Goal: Information Seeking & Learning: Learn about a topic

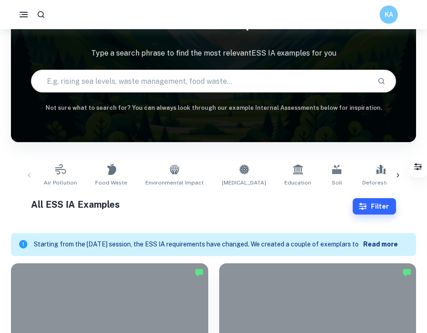
scroll to position [54, 0]
click at [28, 176] on div "Air Pollution Food Waste Environmental Impact [MEDICAL_DATA] Education Soil Def…" at bounding box center [213, 175] width 391 height 30
click at [400, 173] on icon at bounding box center [397, 175] width 9 height 9
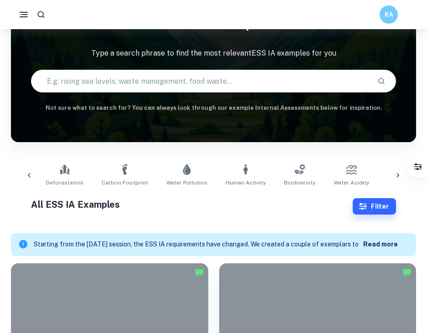
click at [400, 171] on icon at bounding box center [397, 175] width 9 height 9
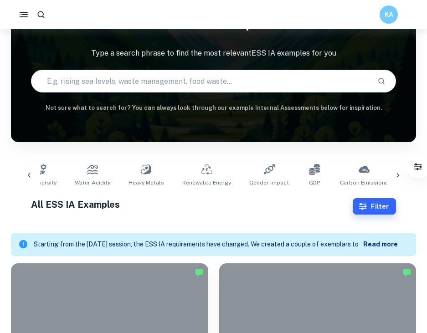
scroll to position [0, 632]
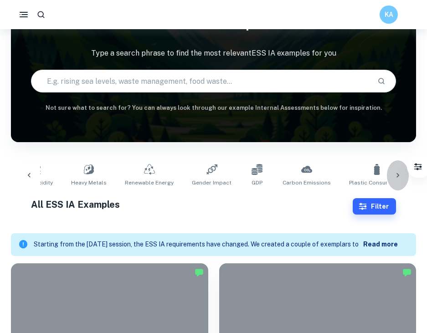
click at [400, 173] on icon at bounding box center [397, 175] width 9 height 9
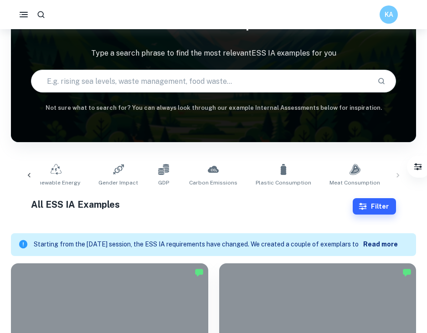
click at [398, 174] on div "Air Pollution Food Waste Environmental Impact [MEDICAL_DATA] Education Soil Def…" at bounding box center [213, 175] width 391 height 30
click at [26, 180] on icon at bounding box center [29, 175] width 9 height 9
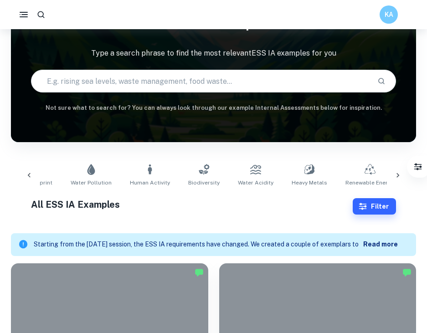
scroll to position [0, 410]
click at [26, 180] on icon at bounding box center [29, 175] width 9 height 9
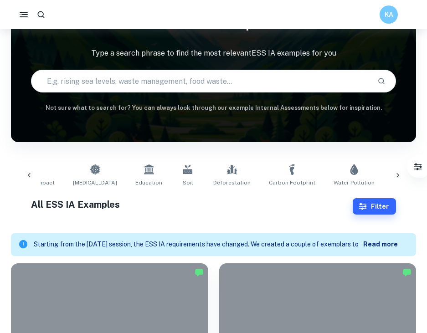
scroll to position [0, 93]
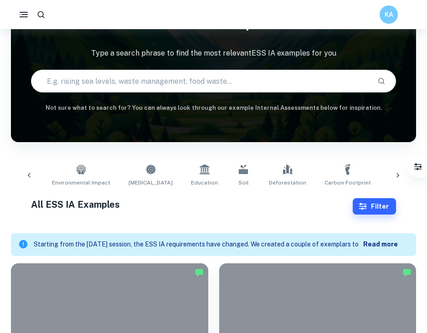
click at [26, 180] on icon at bounding box center [29, 175] width 9 height 9
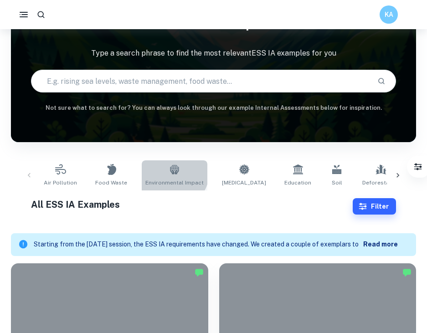
click at [170, 173] on icon at bounding box center [174, 169] width 9 height 10
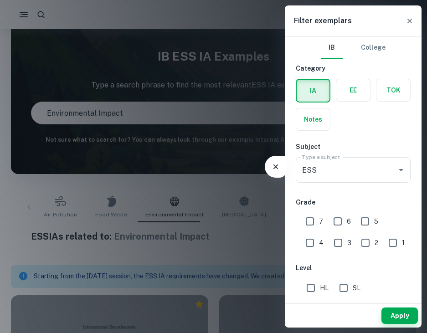
scroll to position [56, 0]
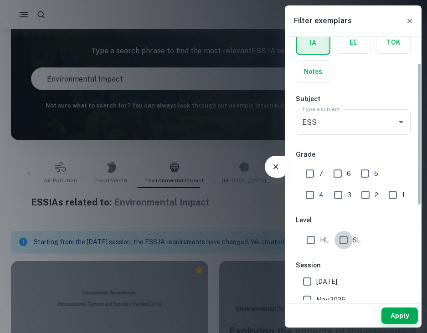
click at [344, 242] on input "SL" at bounding box center [343, 240] width 18 height 18
checkbox input "true"
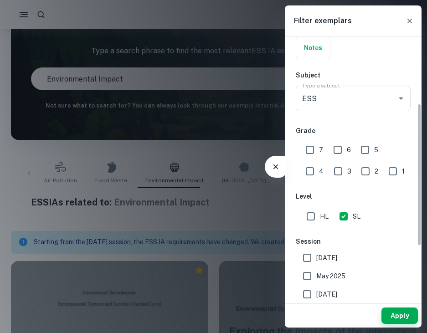
scroll to position [149, 0]
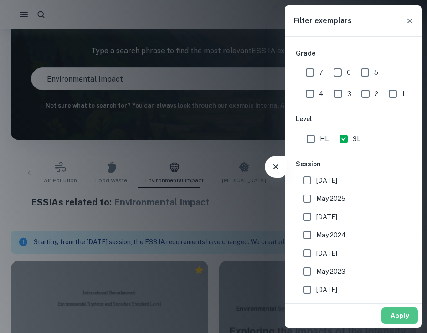
click at [402, 318] on button "Apply" at bounding box center [399, 316] width 36 height 16
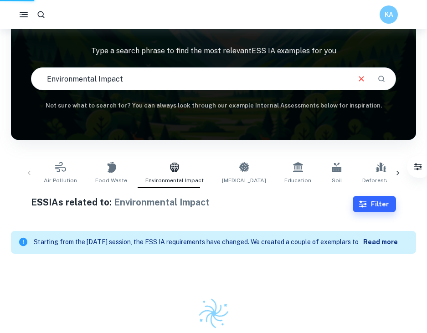
scroll to position [56, 0]
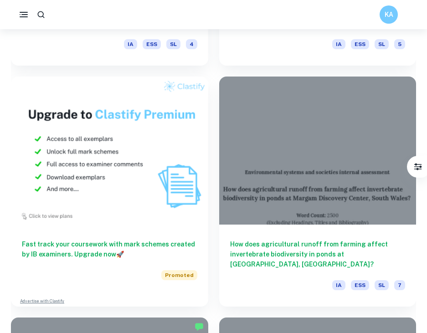
scroll to position [992, 0]
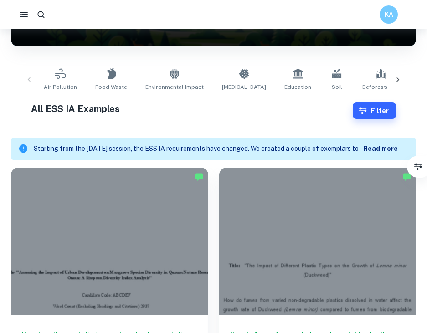
scroll to position [149, 0]
checkbox input "true"
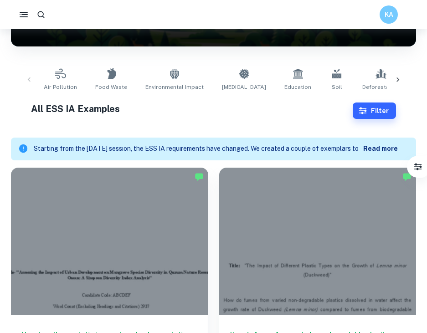
checkbox input "true"
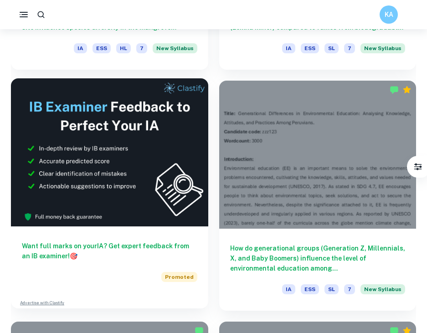
scroll to position [0, 0]
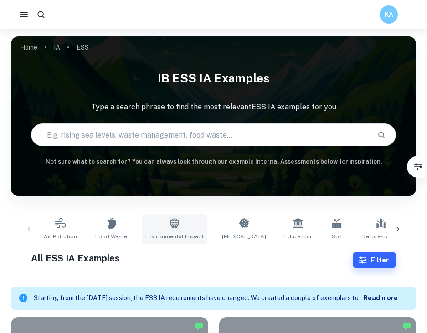
click at [169, 228] on icon at bounding box center [174, 223] width 11 height 11
type input "Environmental Impact"
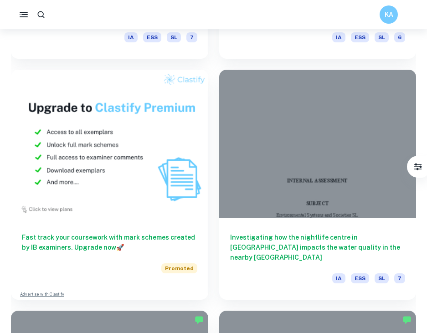
scroll to position [4824, 0]
